Goal: Information Seeking & Learning: Learn about a topic

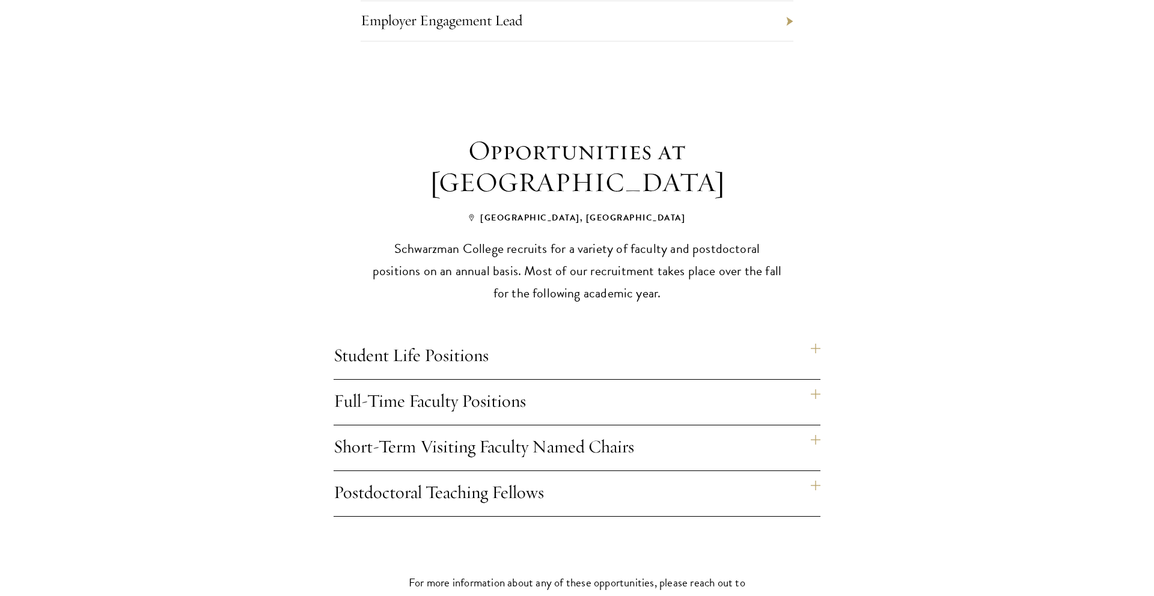
scroll to position [807, 0]
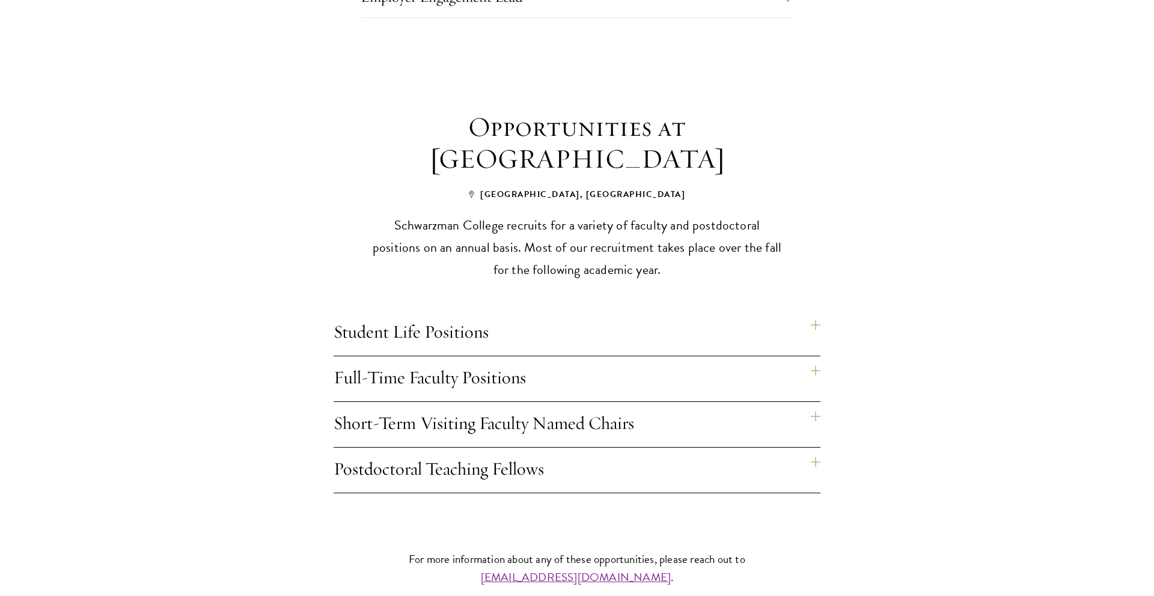
click at [479, 361] on h4 "Full-Time Faculty Positions" at bounding box center [577, 378] width 487 height 45
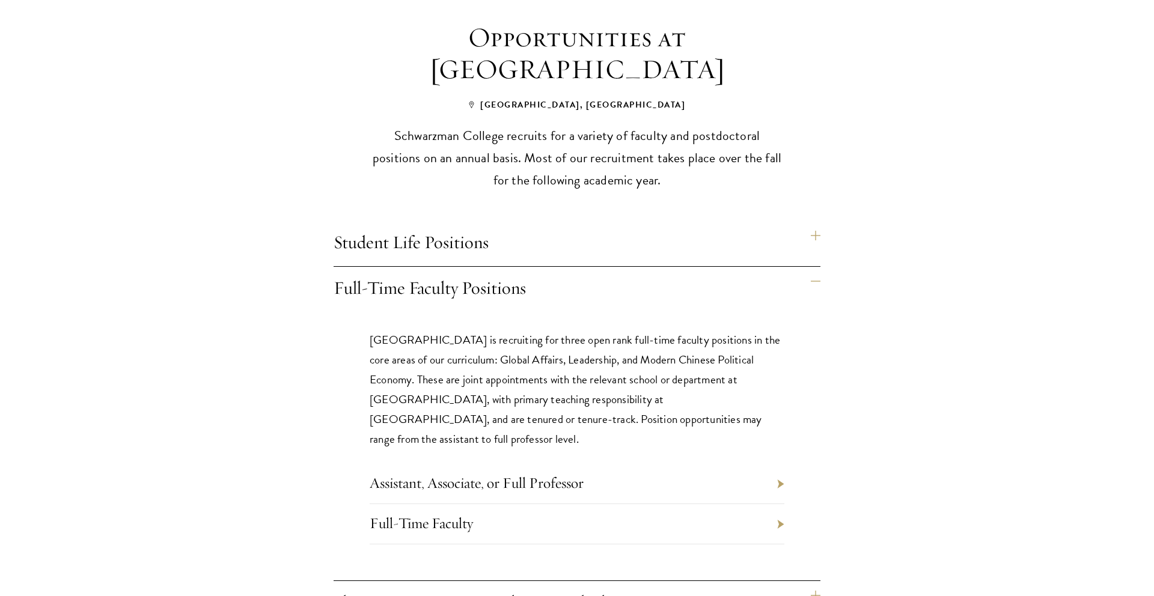
scroll to position [1045, 0]
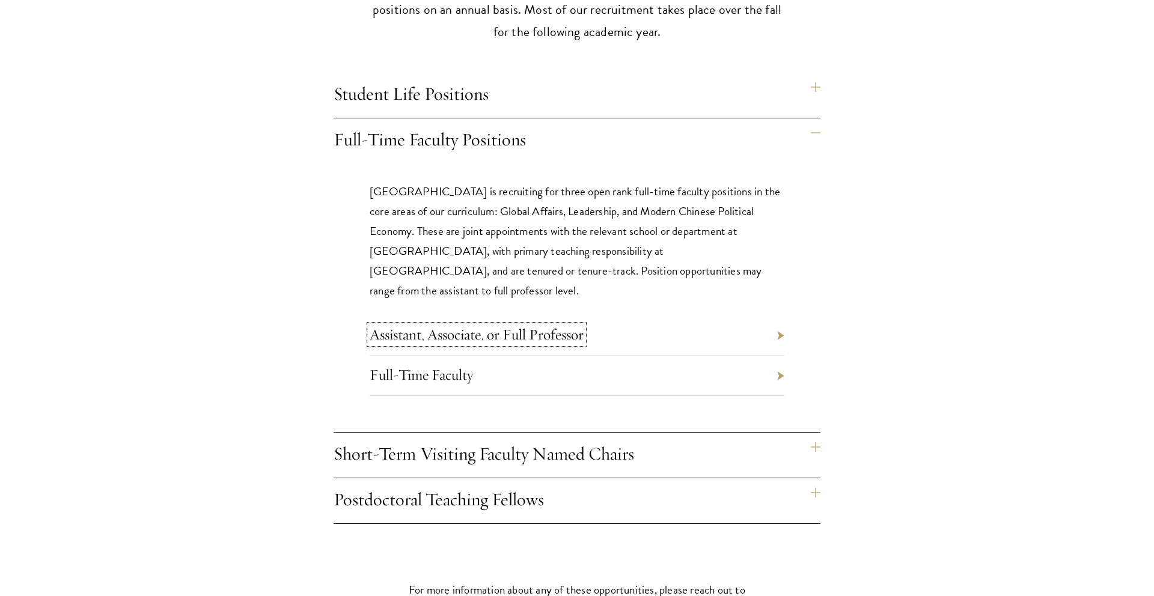
click at [527, 325] on link "Assistant, Associate, or Full Professor" at bounding box center [477, 334] width 214 height 19
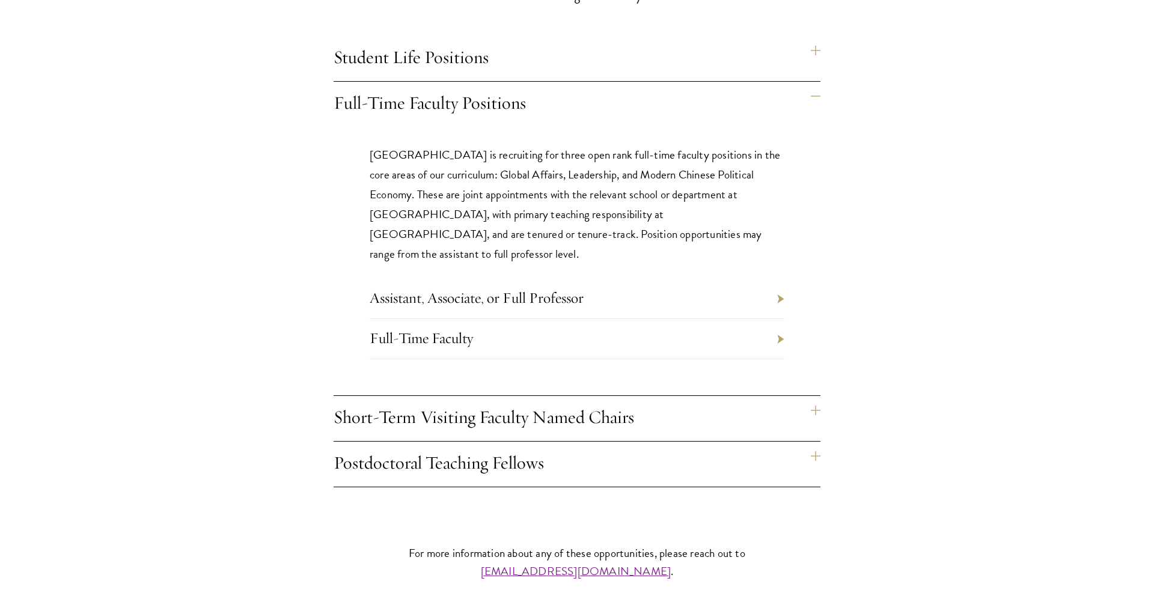
scroll to position [1085, 0]
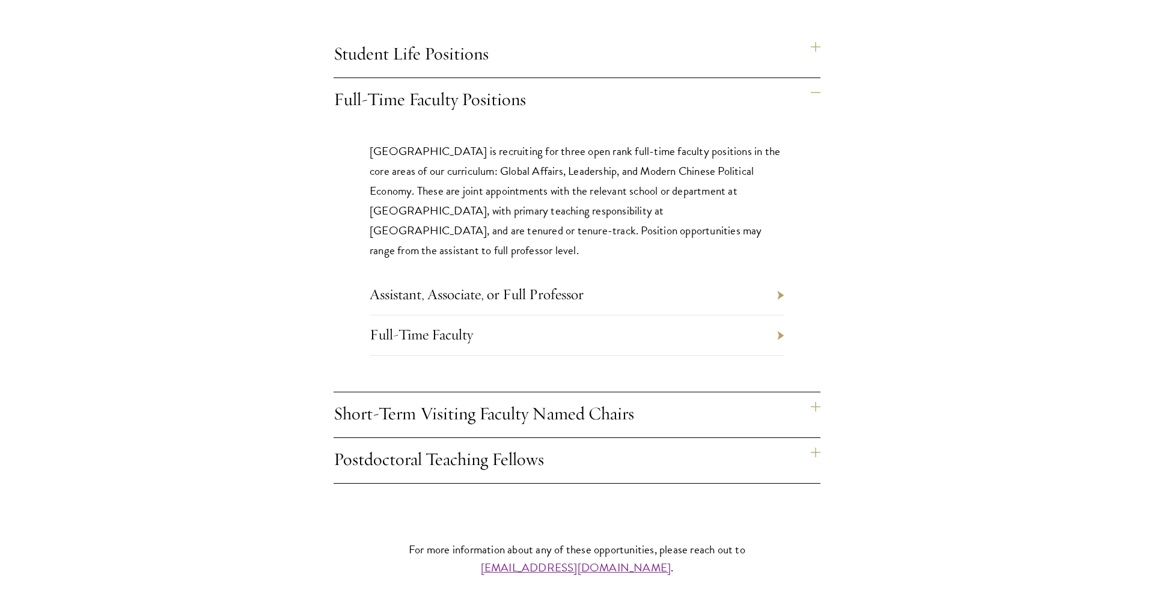
click at [549, 445] on h4 "Postdoctoral Teaching Fellows" at bounding box center [577, 460] width 487 height 45
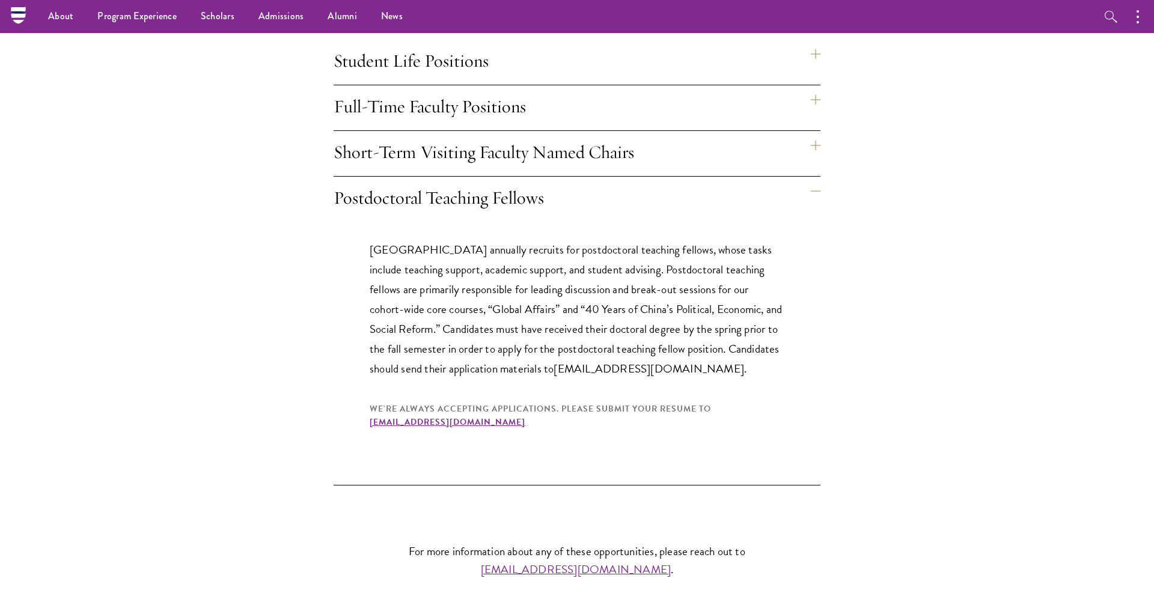
scroll to position [1077, 0]
click at [622, 132] on h4 "Short-Term Visiting Faculty Named Chairs" at bounding box center [577, 154] width 487 height 45
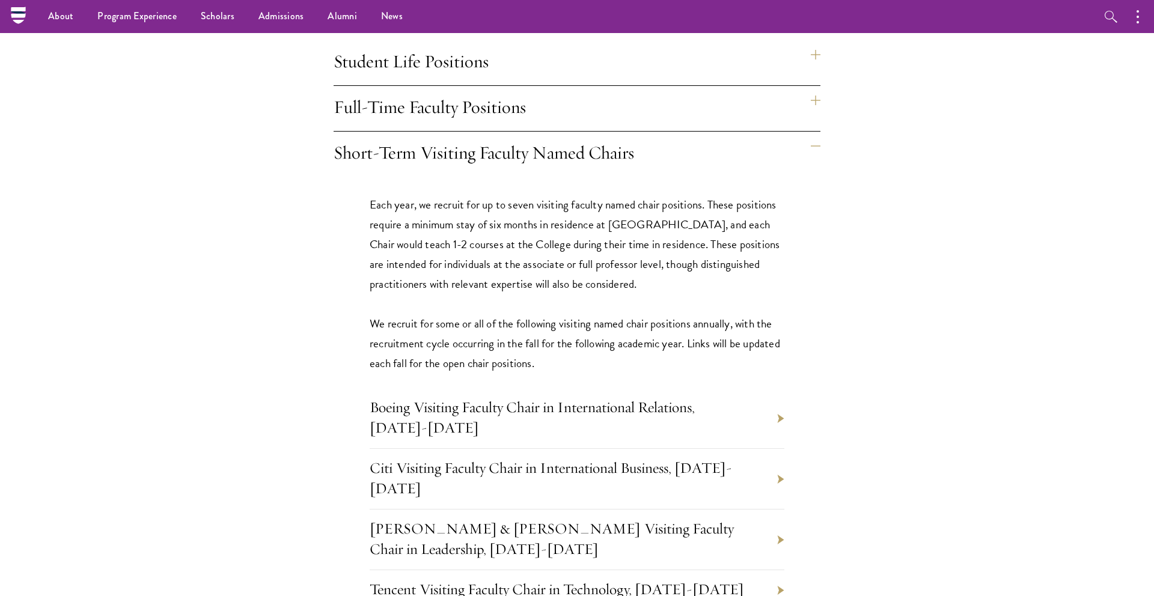
scroll to position [978, 0]
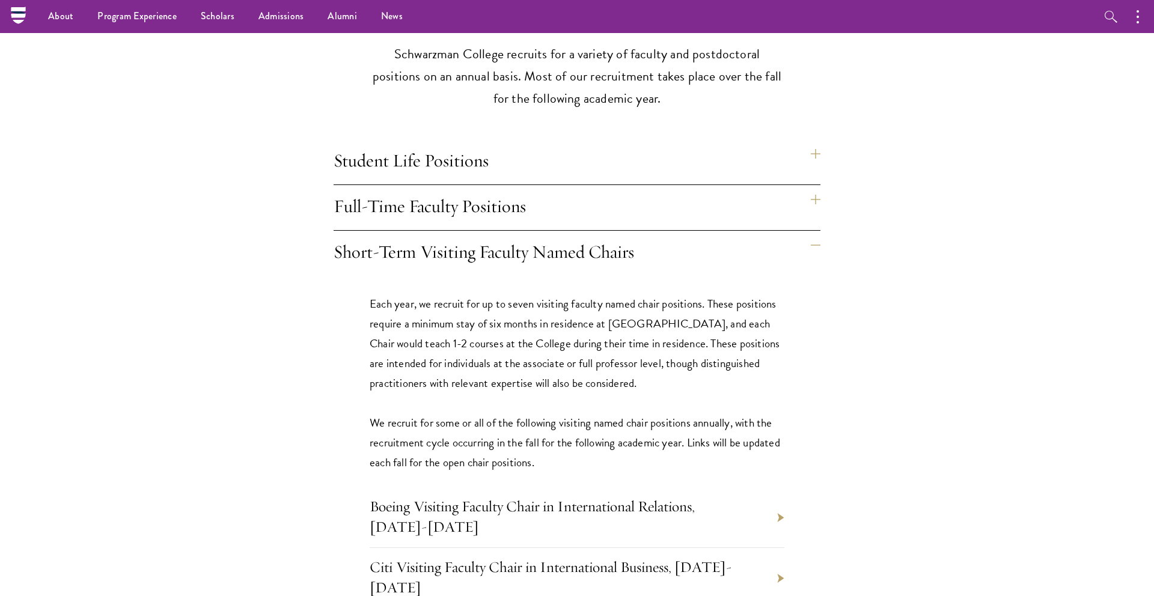
click at [561, 185] on h4 "Full-Time Faculty Positions" at bounding box center [577, 207] width 487 height 45
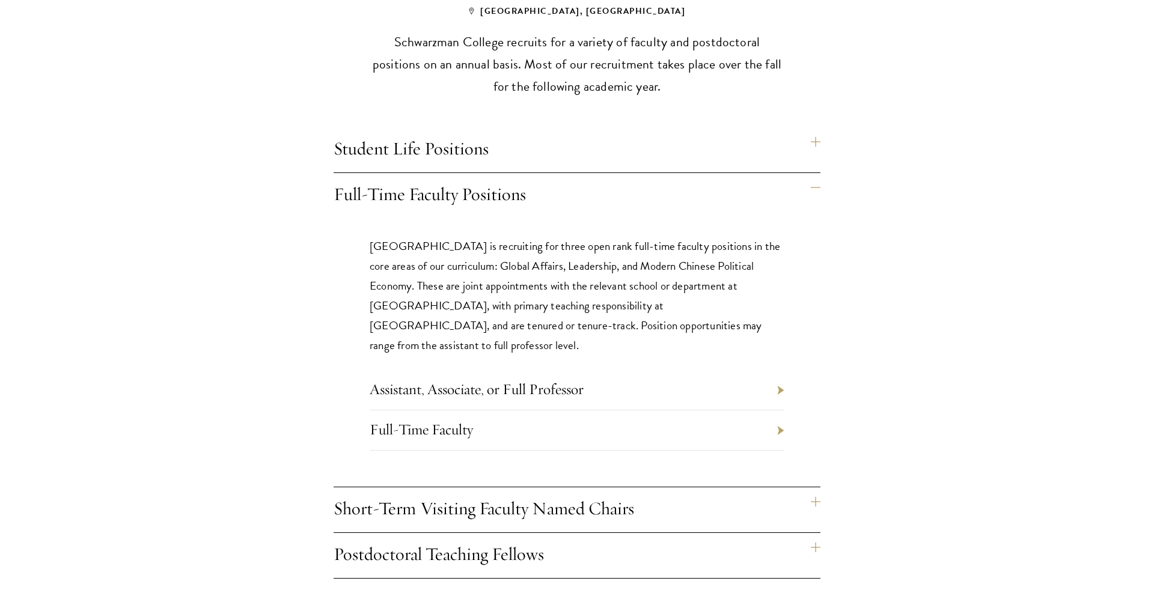
scroll to position [991, 0]
click at [538, 379] on link "Assistant, Associate, or Full Professor" at bounding box center [477, 388] width 214 height 19
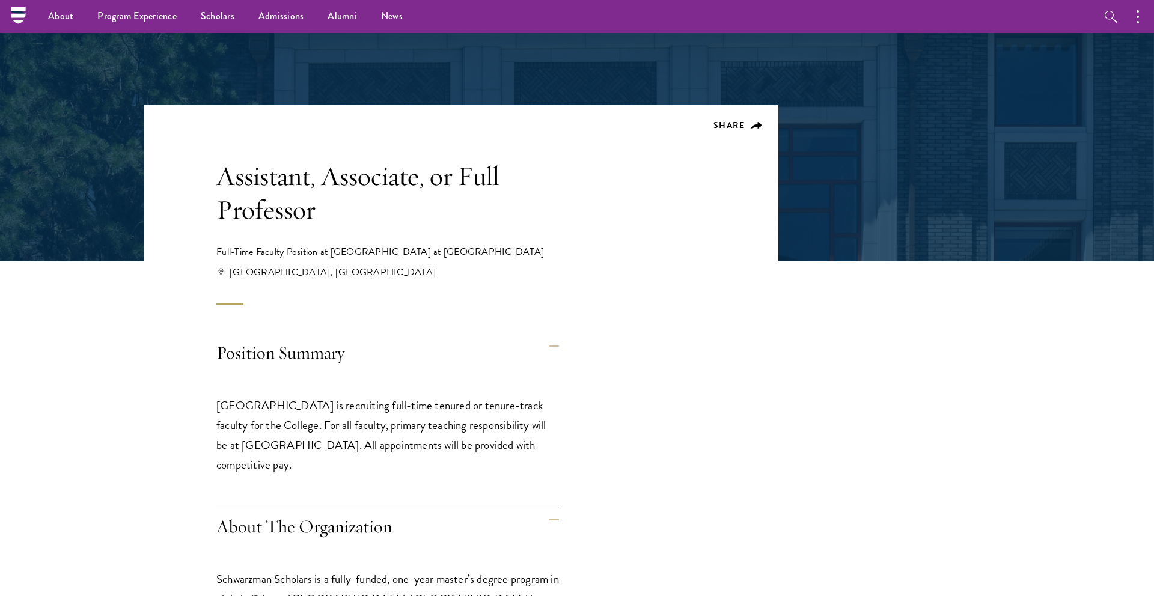
scroll to position [99, 0]
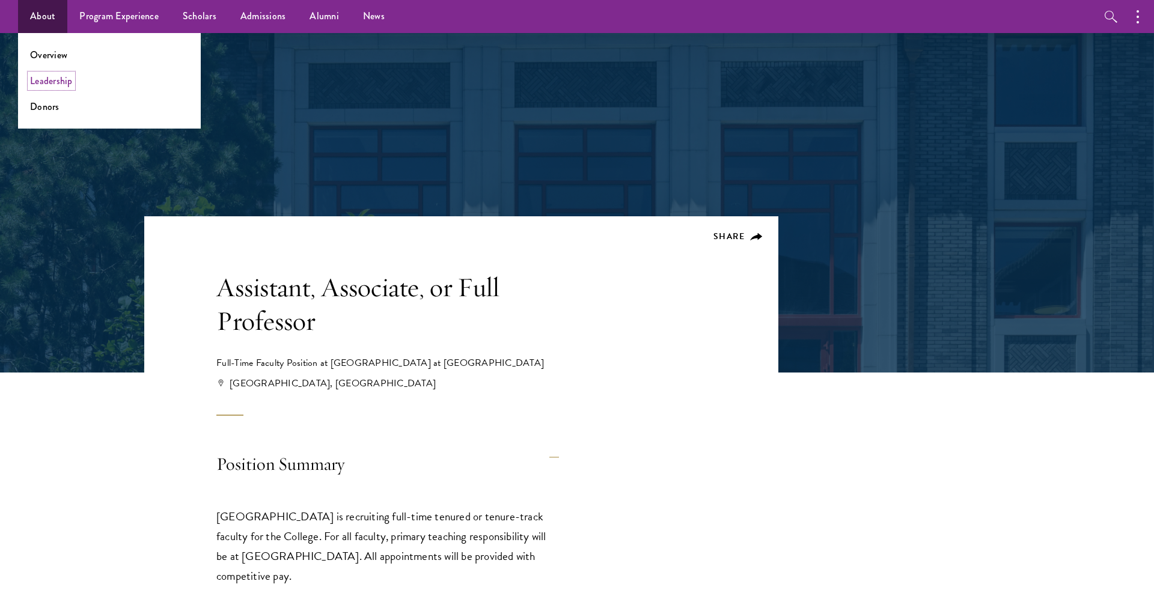
click at [51, 80] on link "Leadership" at bounding box center [51, 81] width 43 height 14
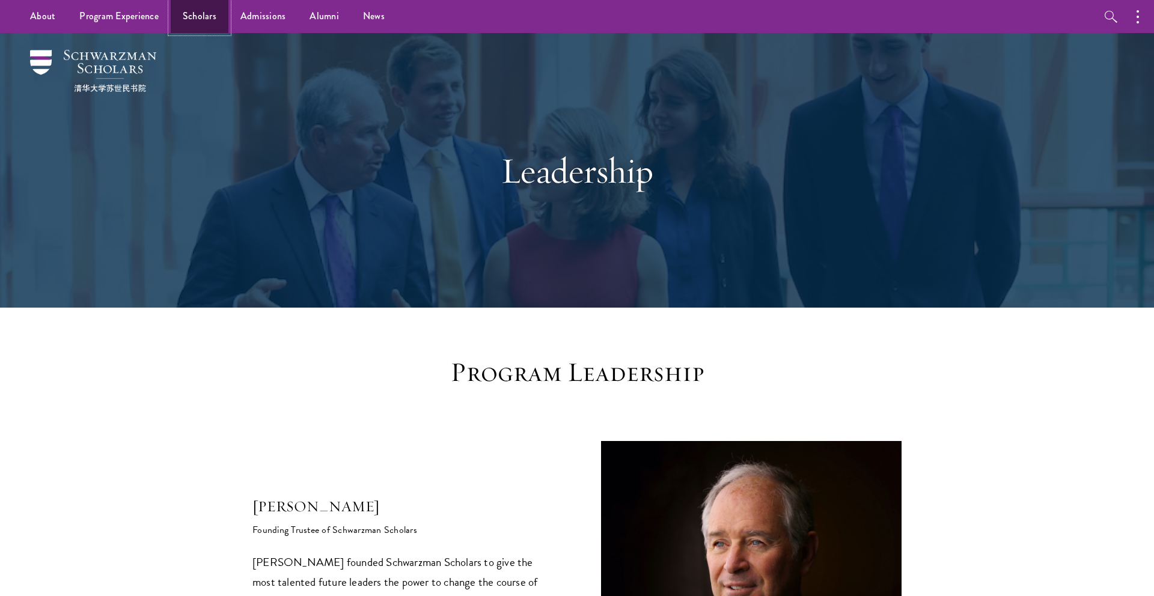
click at [197, 25] on link "Scholars" at bounding box center [200, 16] width 58 height 33
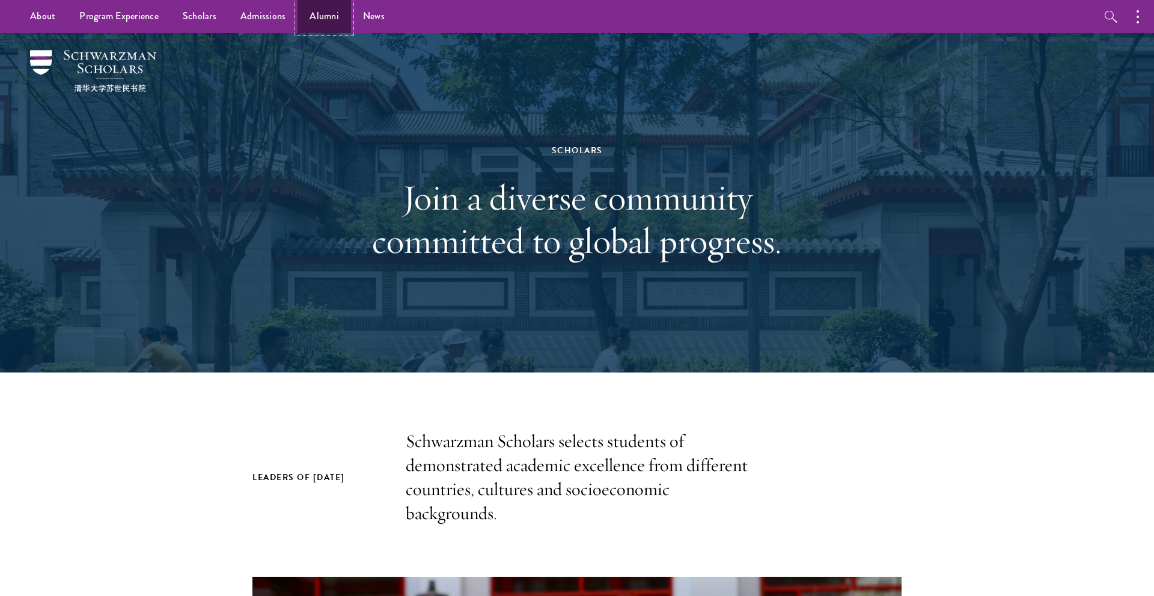
click at [323, 18] on link "Alumni" at bounding box center [325, 16] width 54 height 33
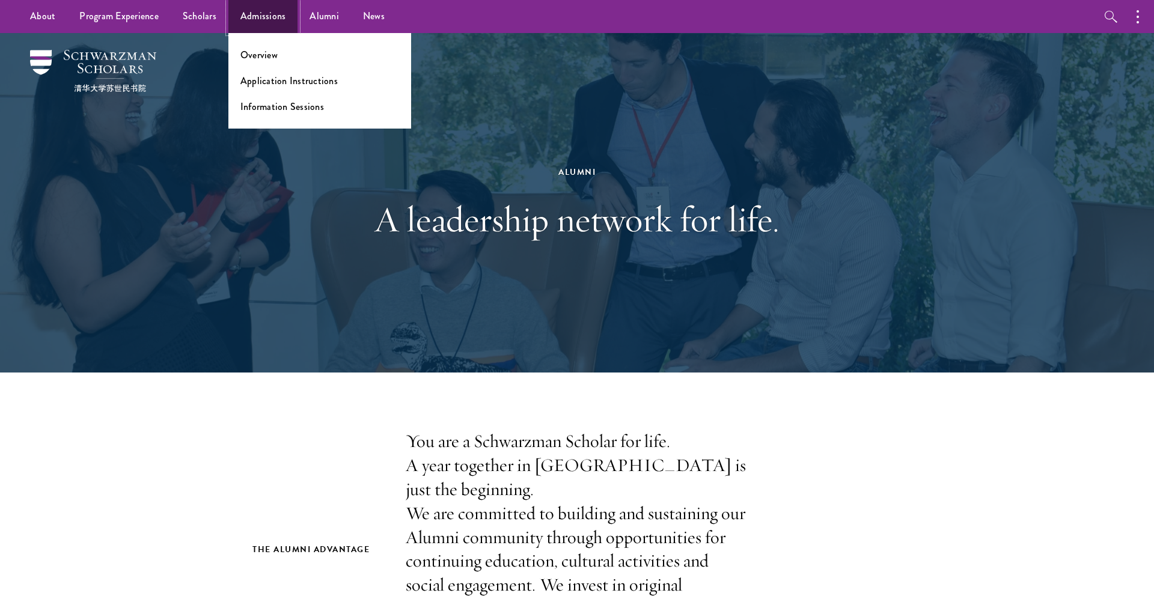
click at [273, 16] on link "Admissions" at bounding box center [263, 16] width 70 height 33
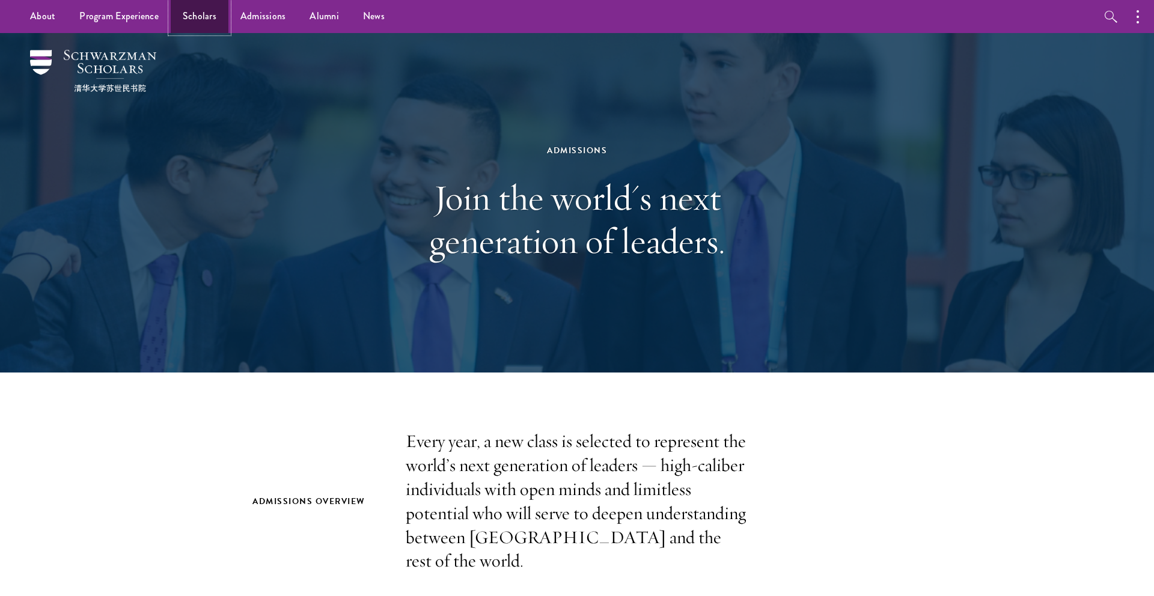
click at [212, 17] on link "Scholars" at bounding box center [200, 16] width 58 height 33
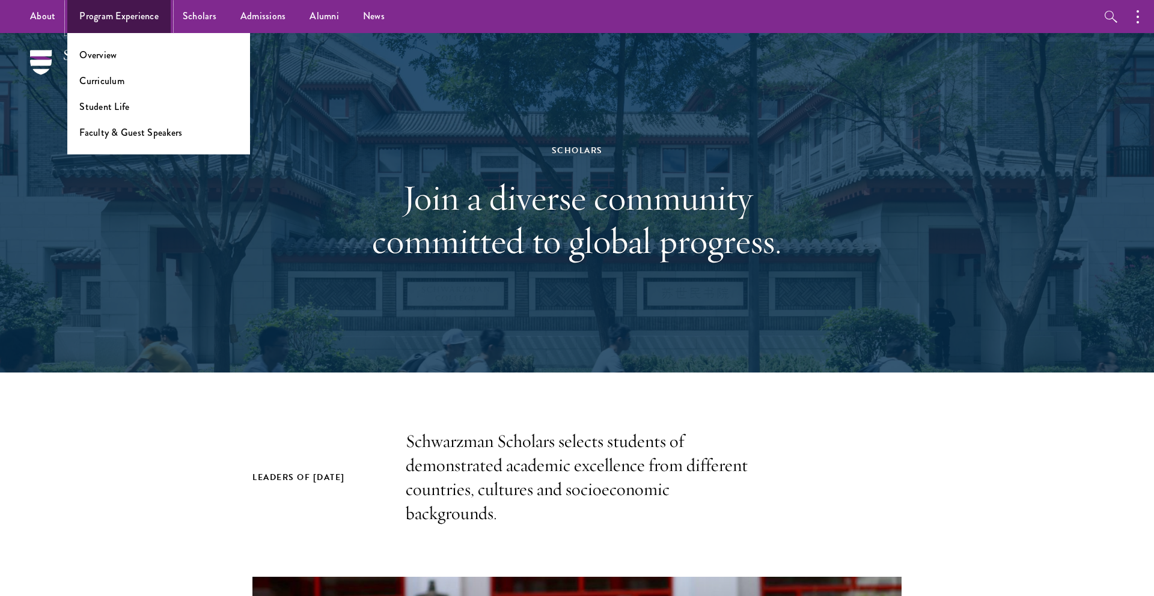
click at [119, 25] on link "Program Experience" at bounding box center [118, 16] width 103 height 33
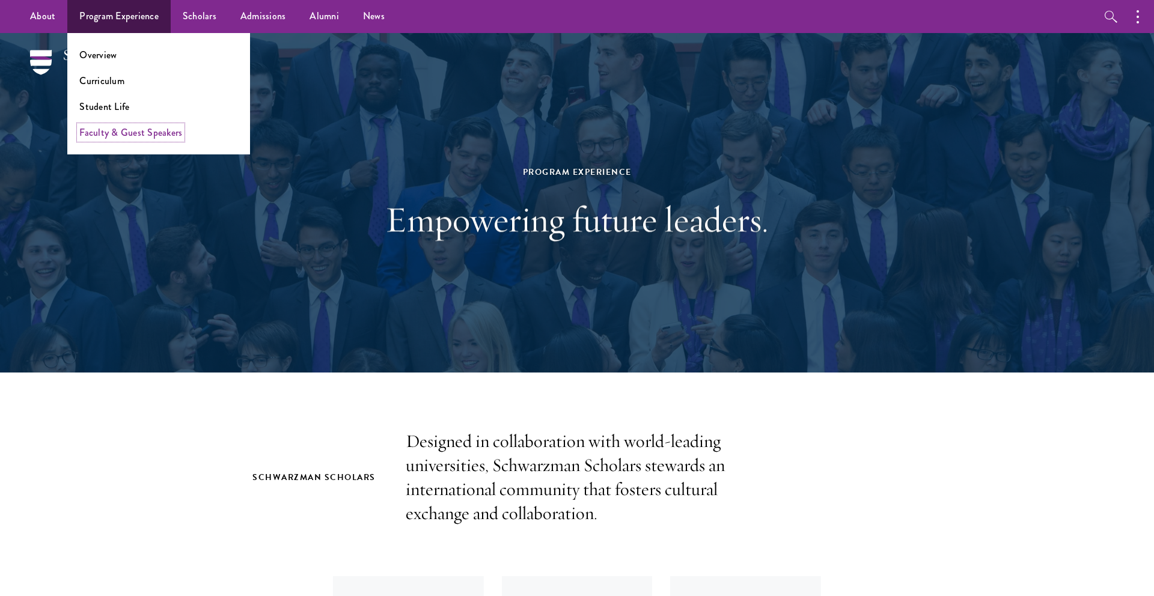
click at [115, 136] on link "Faculty & Guest Speakers" at bounding box center [130, 133] width 103 height 14
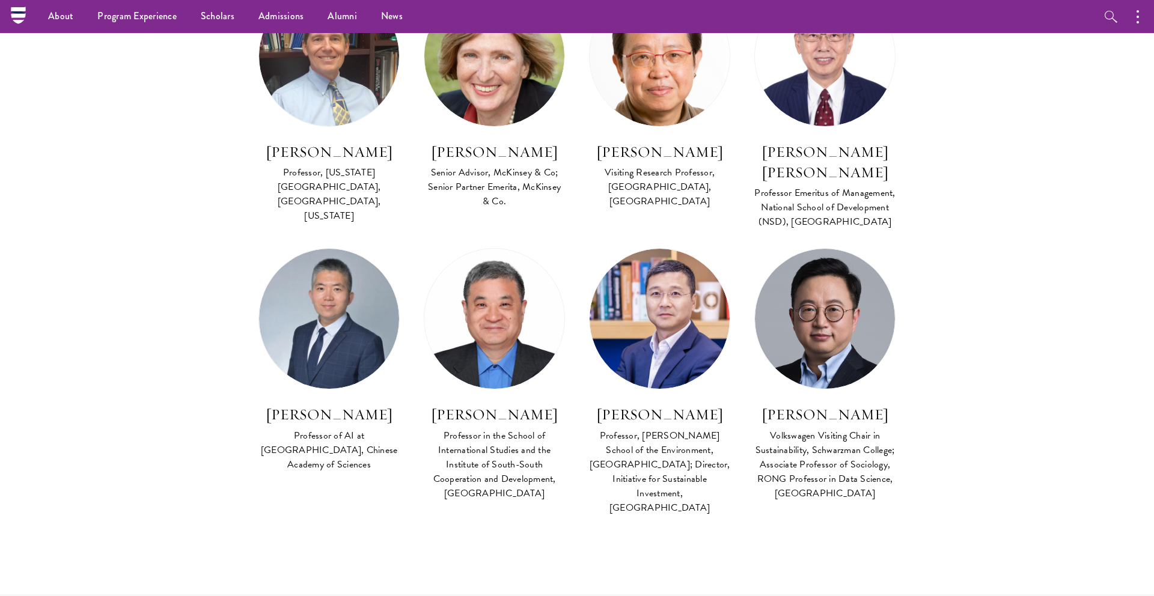
scroll to position [4306, 0]
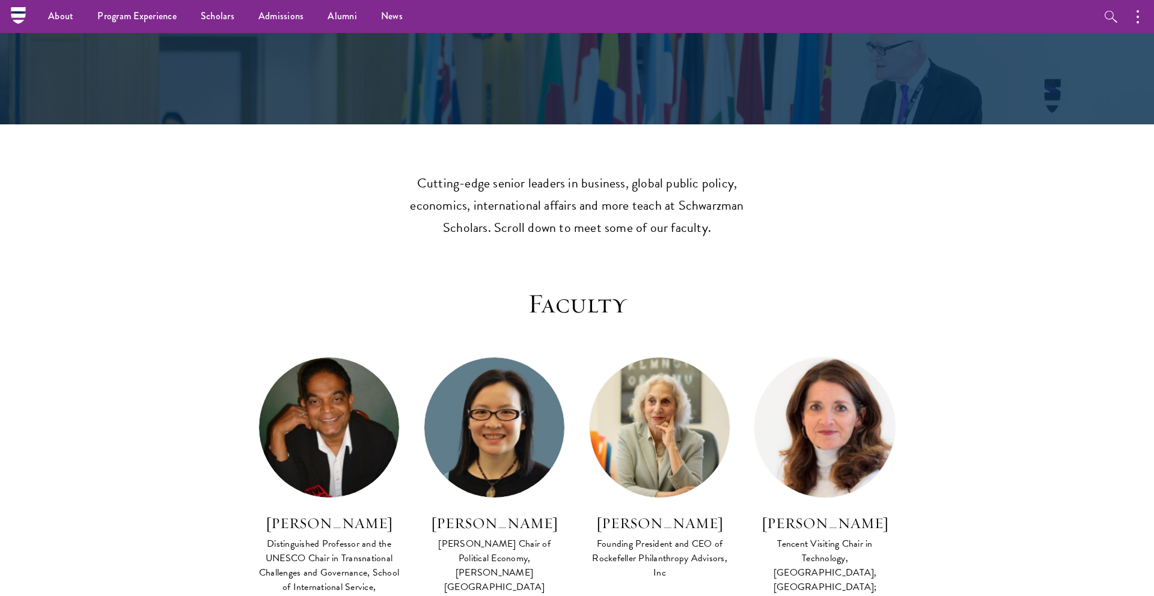
scroll to position [0, 0]
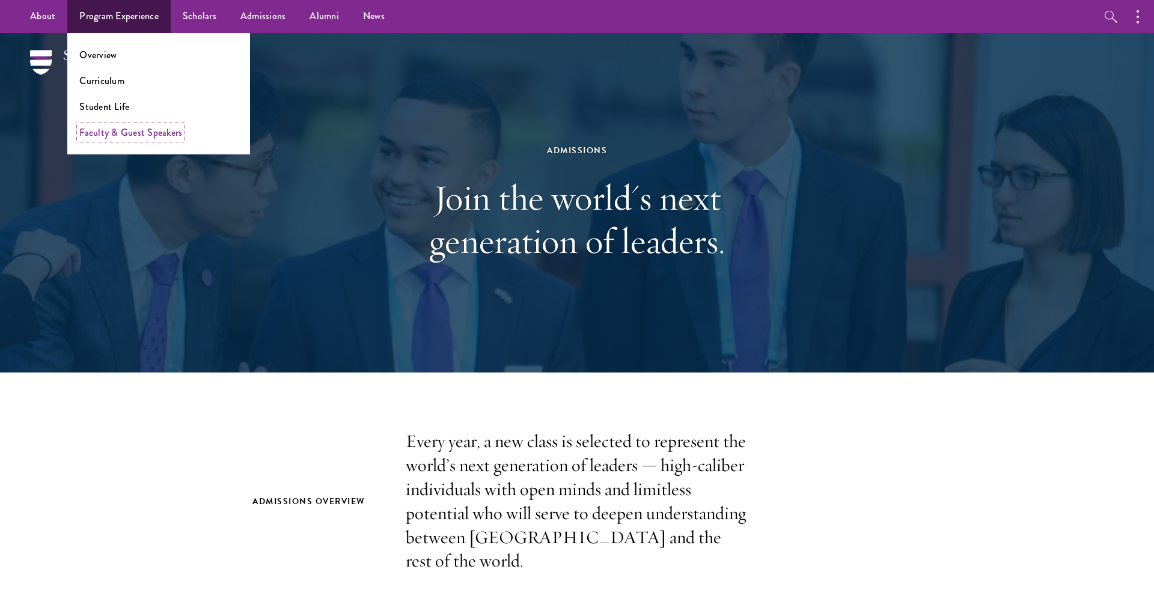
click at [107, 134] on link "Faculty & Guest Speakers" at bounding box center [130, 133] width 103 height 14
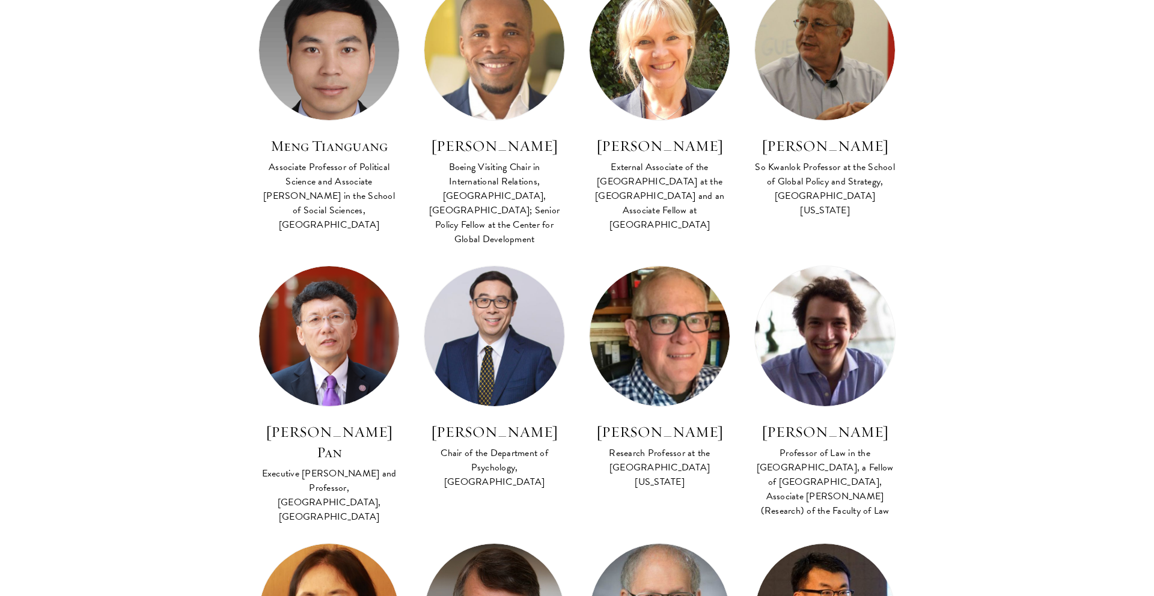
scroll to position [2796, 0]
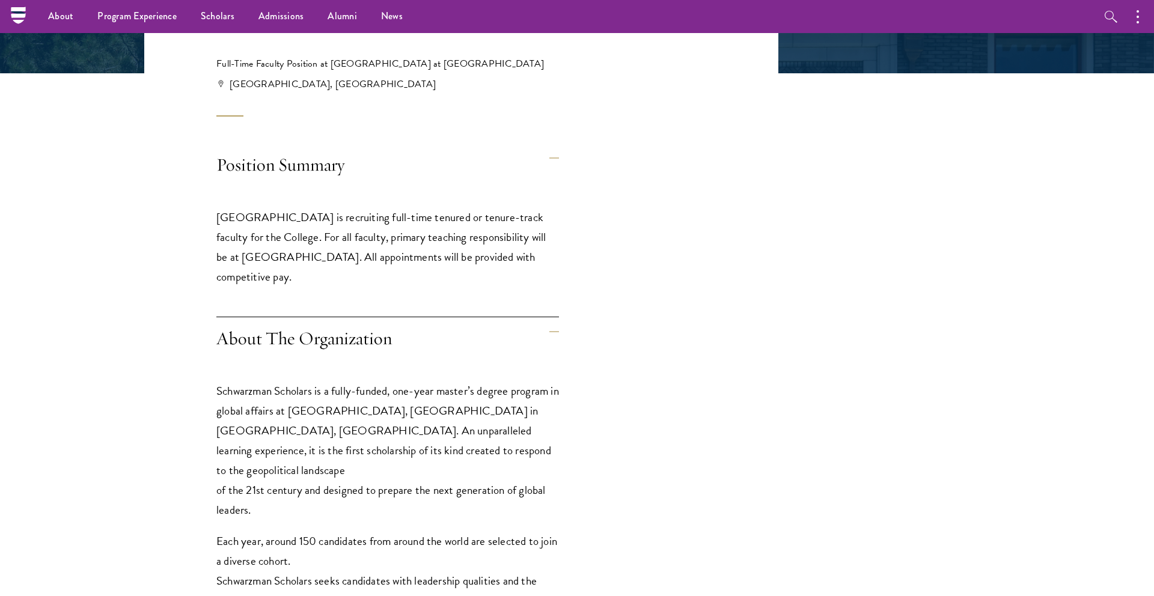
scroll to position [165, 0]
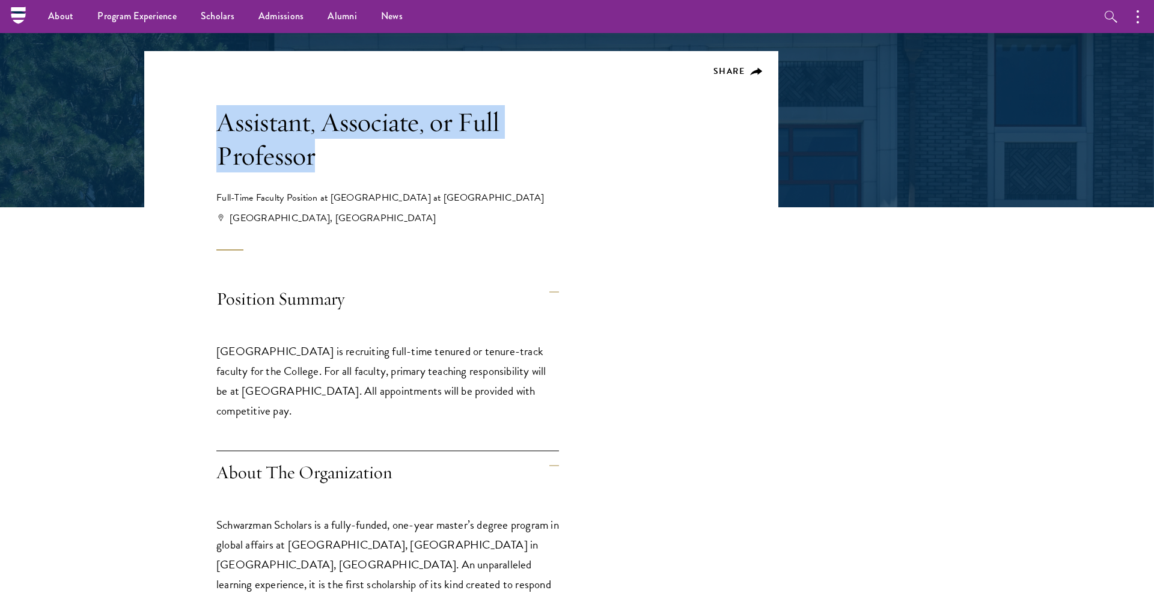
drag, startPoint x: 333, startPoint y: 158, endPoint x: 198, endPoint y: 120, distance: 140.3
click at [198, 120] on header "Share Assistant, Associate, or Full Professor Full-Time Faculty Position at [GE…" at bounding box center [461, 151] width 634 height 200
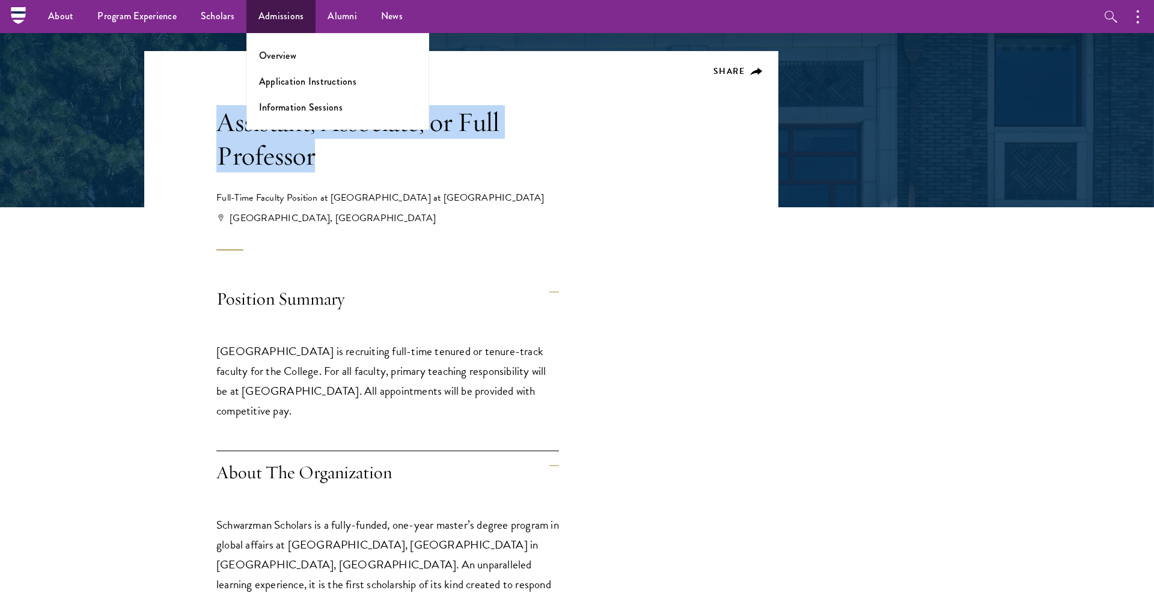
copy h1 "Assistant, Associate, or Full Professor"
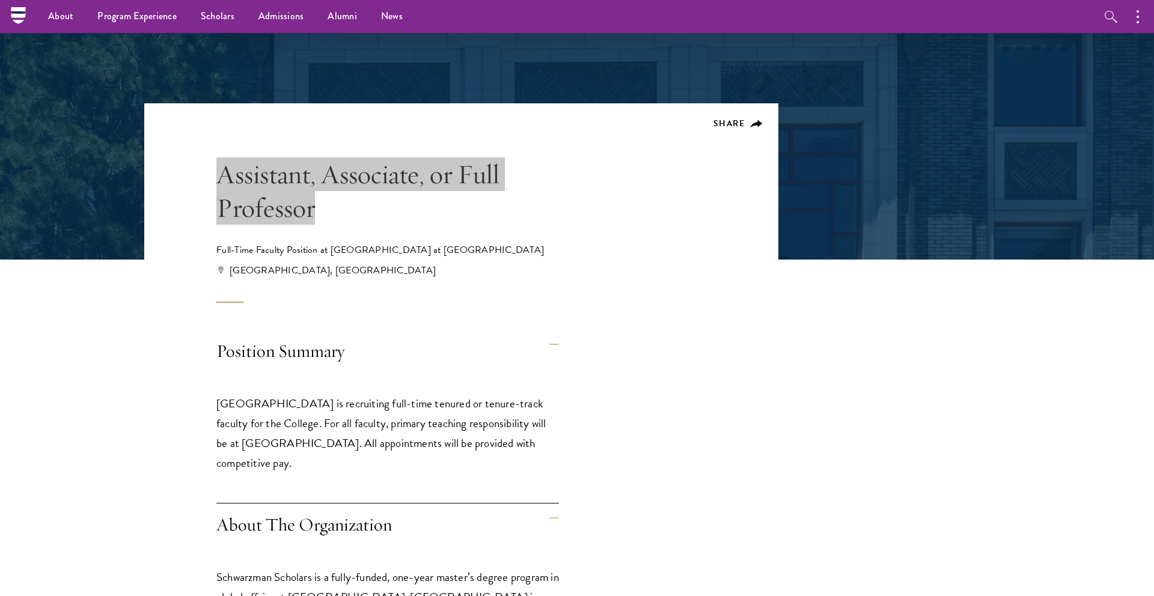
scroll to position [89, 0]
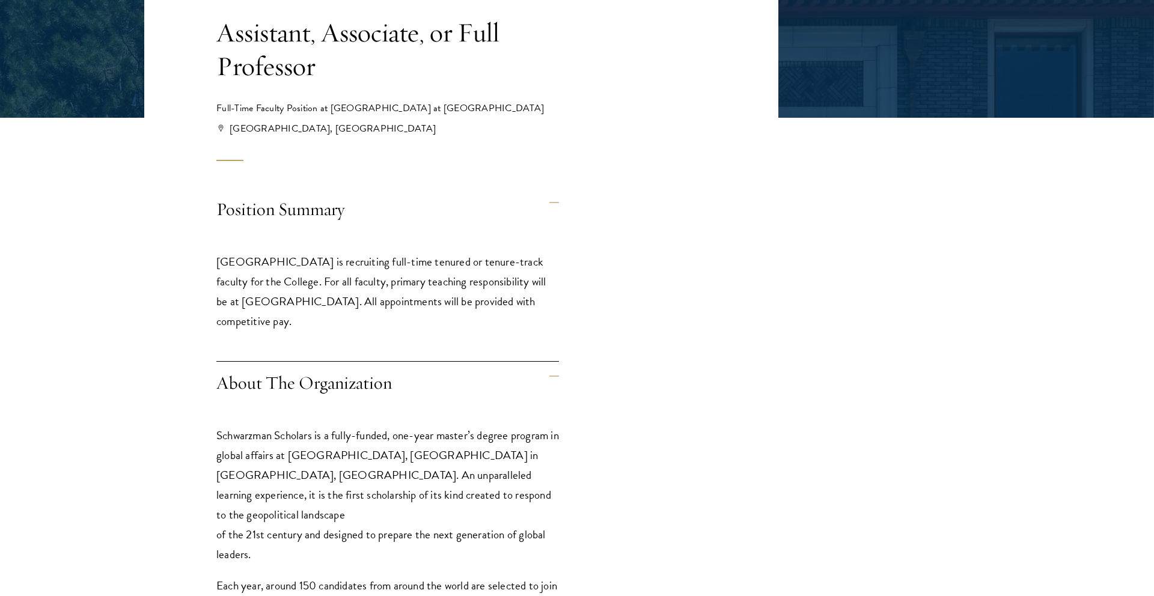
scroll to position [532, 0]
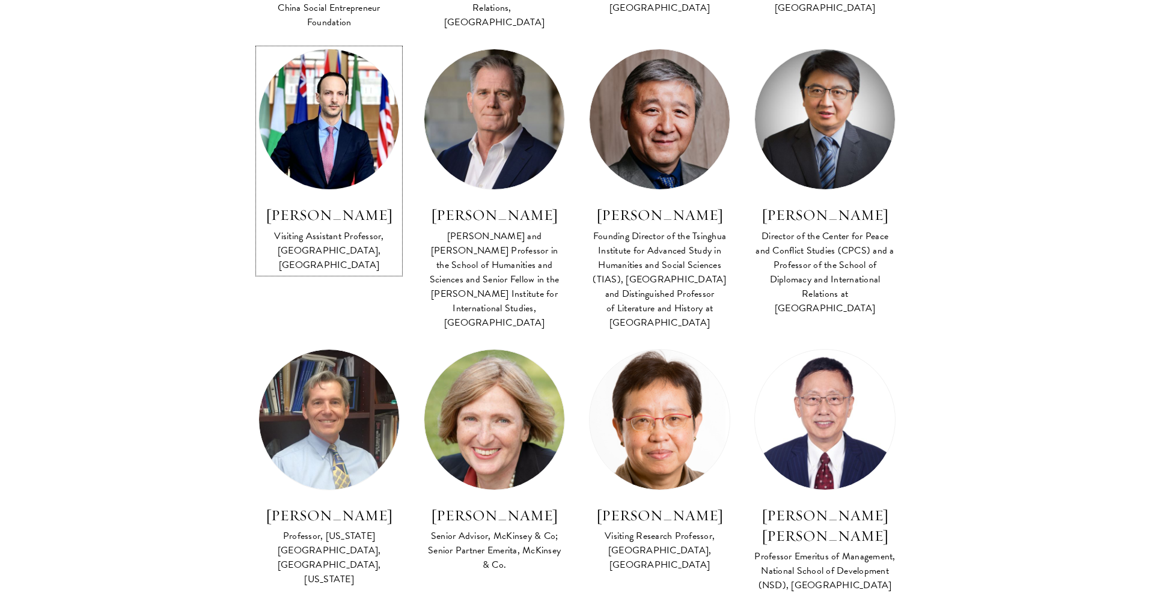
scroll to position [4195, 0]
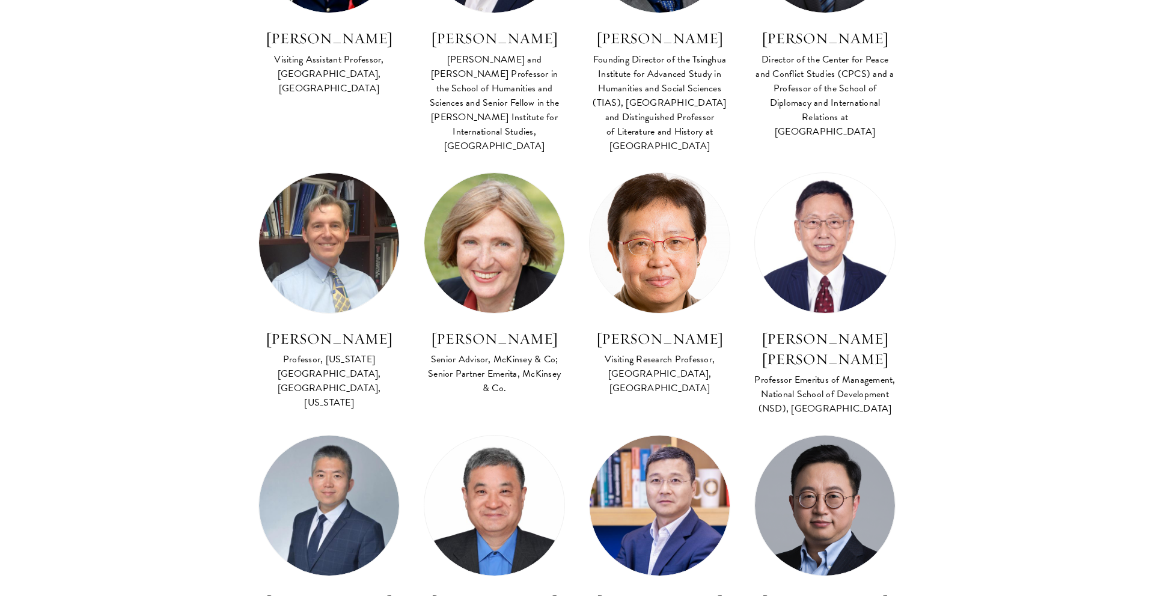
drag, startPoint x: 308, startPoint y: 186, endPoint x: 709, endPoint y: 65, distance: 419.4
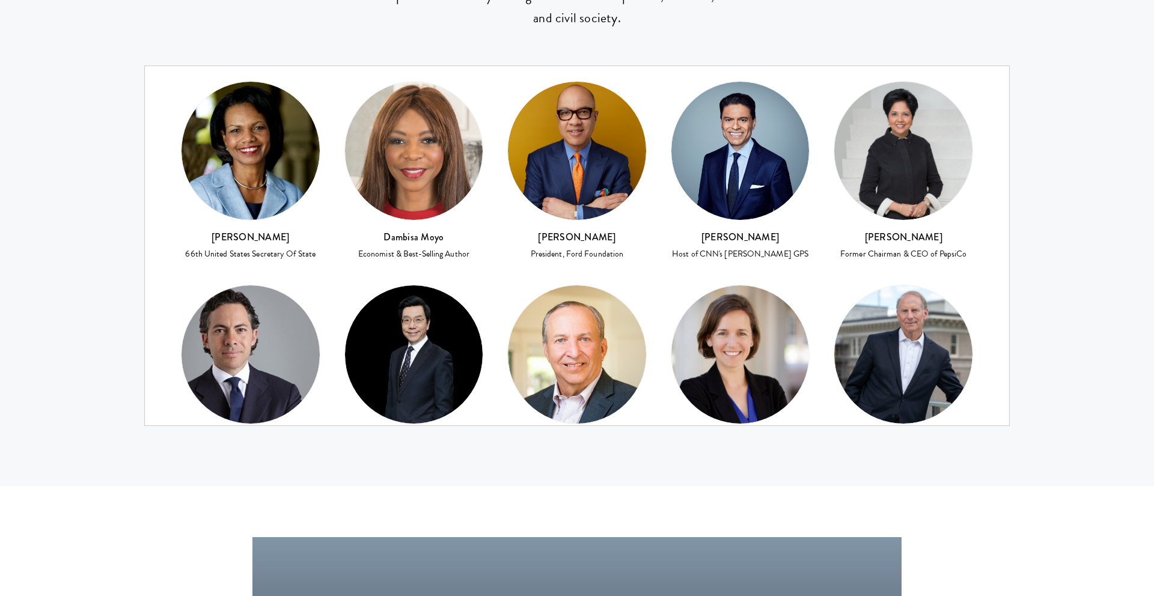
scroll to position [5380, 0]
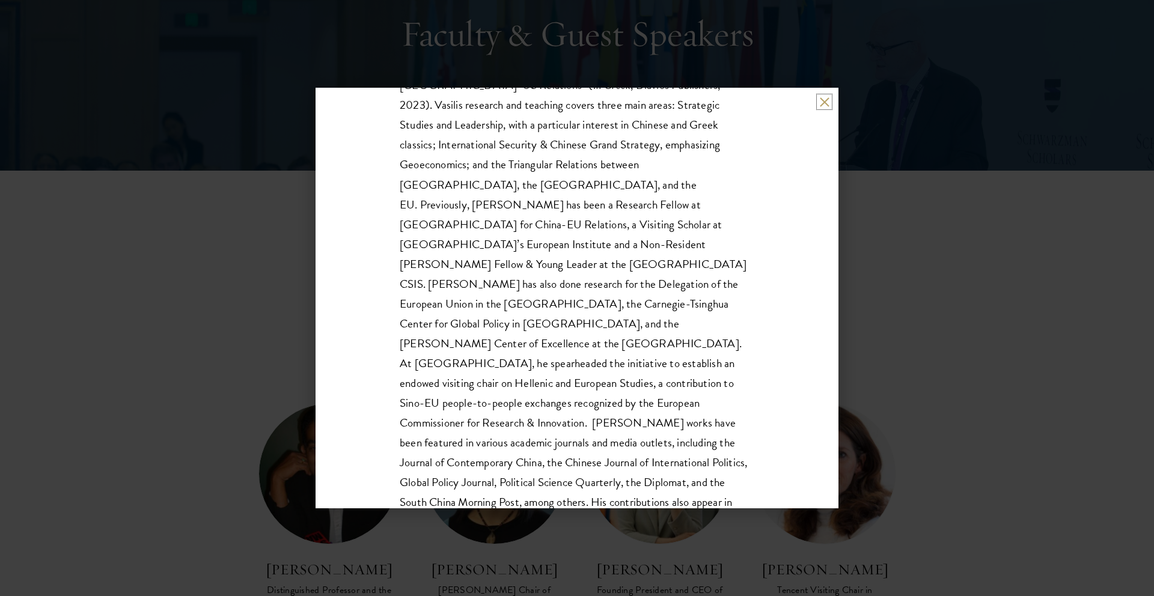
scroll to position [331, 0]
